Goal: Task Accomplishment & Management: Manage account settings

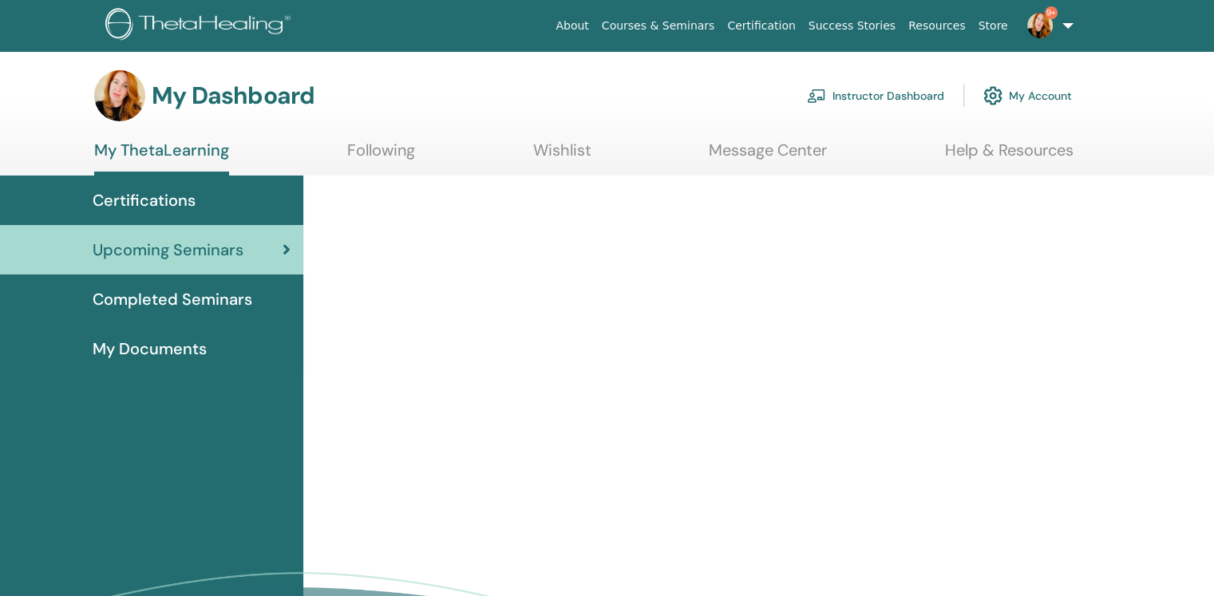
click at [913, 94] on link "Instructor Dashboard" at bounding box center [875, 95] width 137 height 35
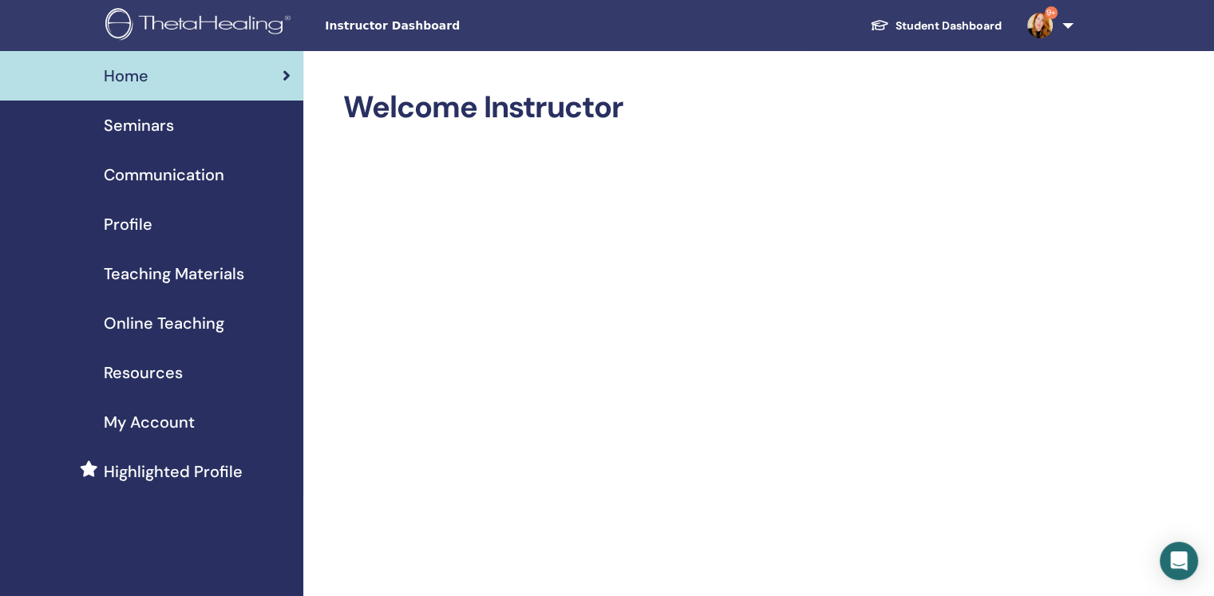
click at [154, 130] on span "Seminars" at bounding box center [139, 125] width 70 height 24
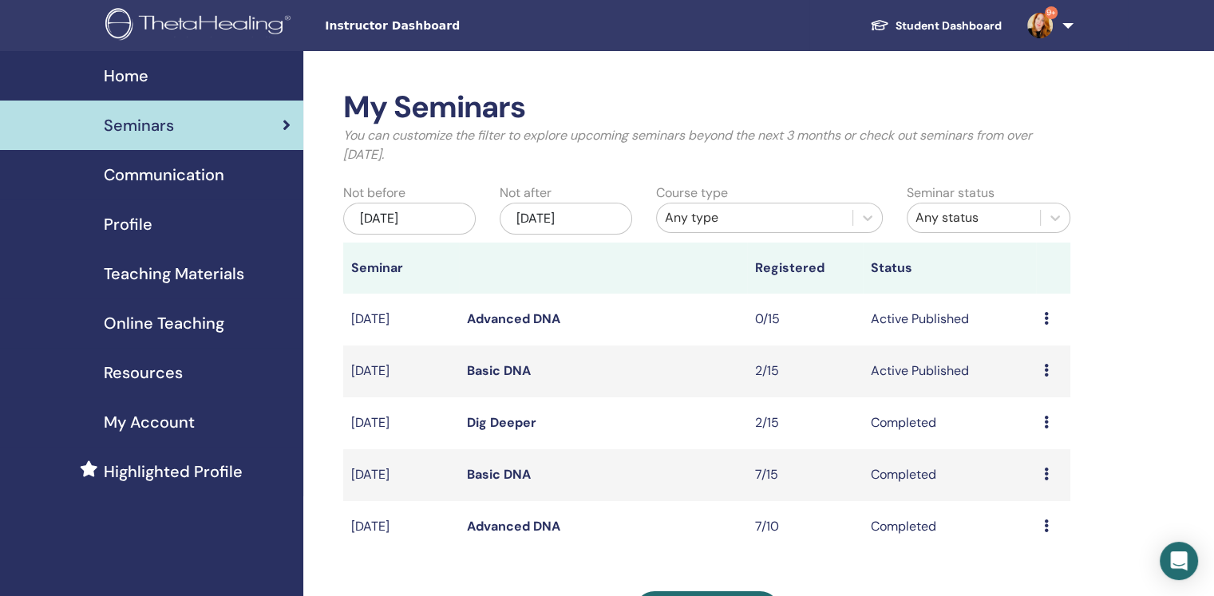
click at [1042, 368] on td "Preview Edit Attendees Cancel" at bounding box center [1053, 372] width 34 height 52
click at [1048, 367] on icon at bounding box center [1046, 370] width 5 height 13
click at [1041, 432] on link "Attendees" at bounding box center [1036, 428] width 61 height 17
